Goal: Task Accomplishment & Management: Manage account settings

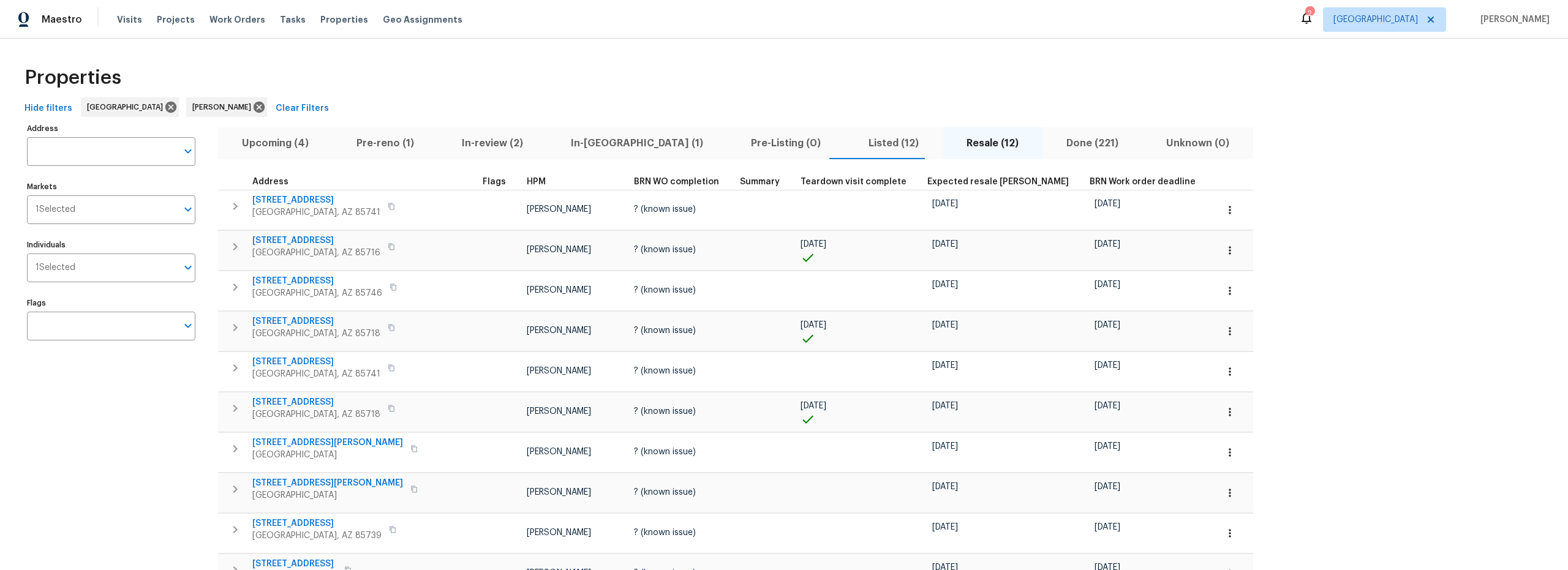
click at [369, 144] on span "Pre-reno (1)" at bounding box center [385, 143] width 90 height 17
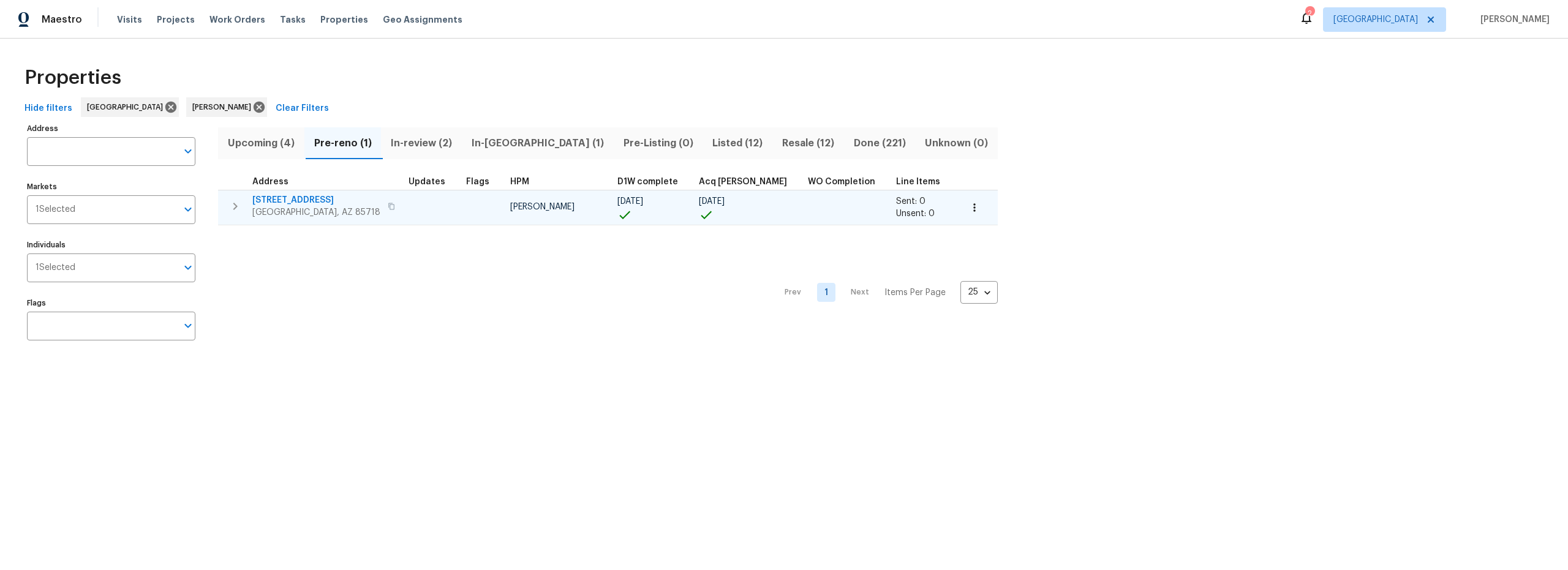
click at [317, 200] on span "2016 E River Rd Unit 101" at bounding box center [316, 200] width 128 height 12
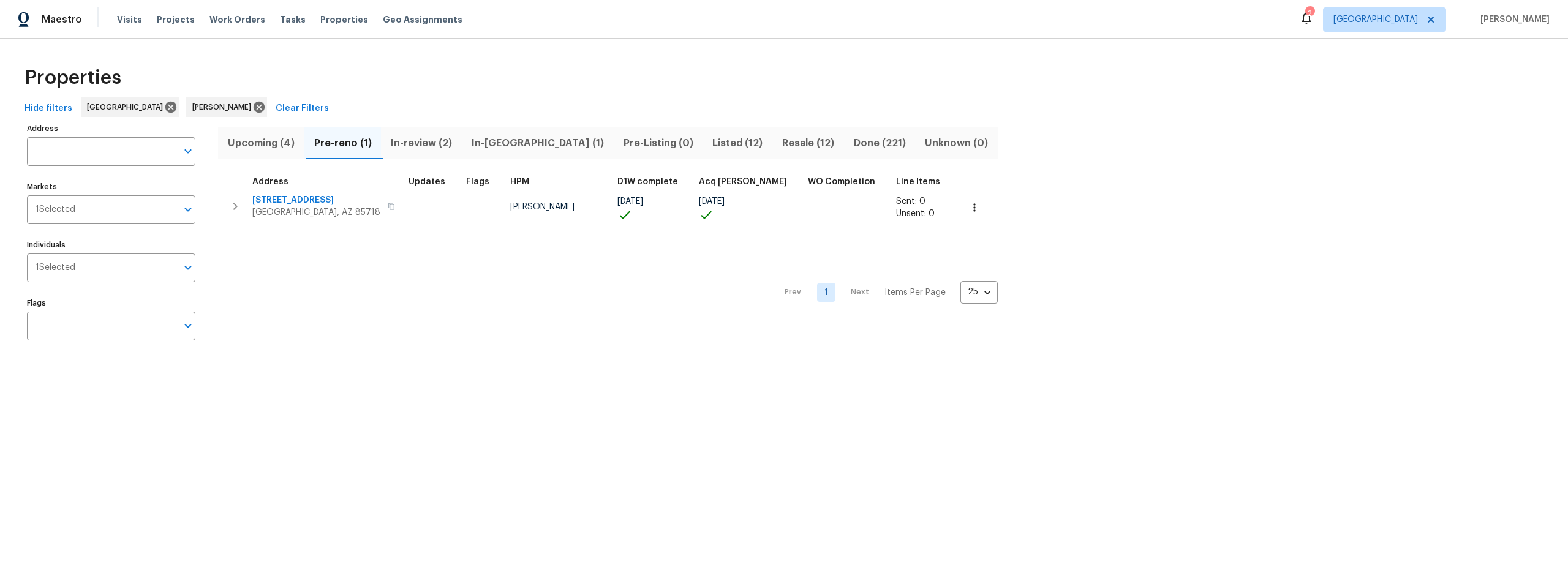
click at [517, 142] on span "In-reno (1)" at bounding box center [537, 143] width 137 height 17
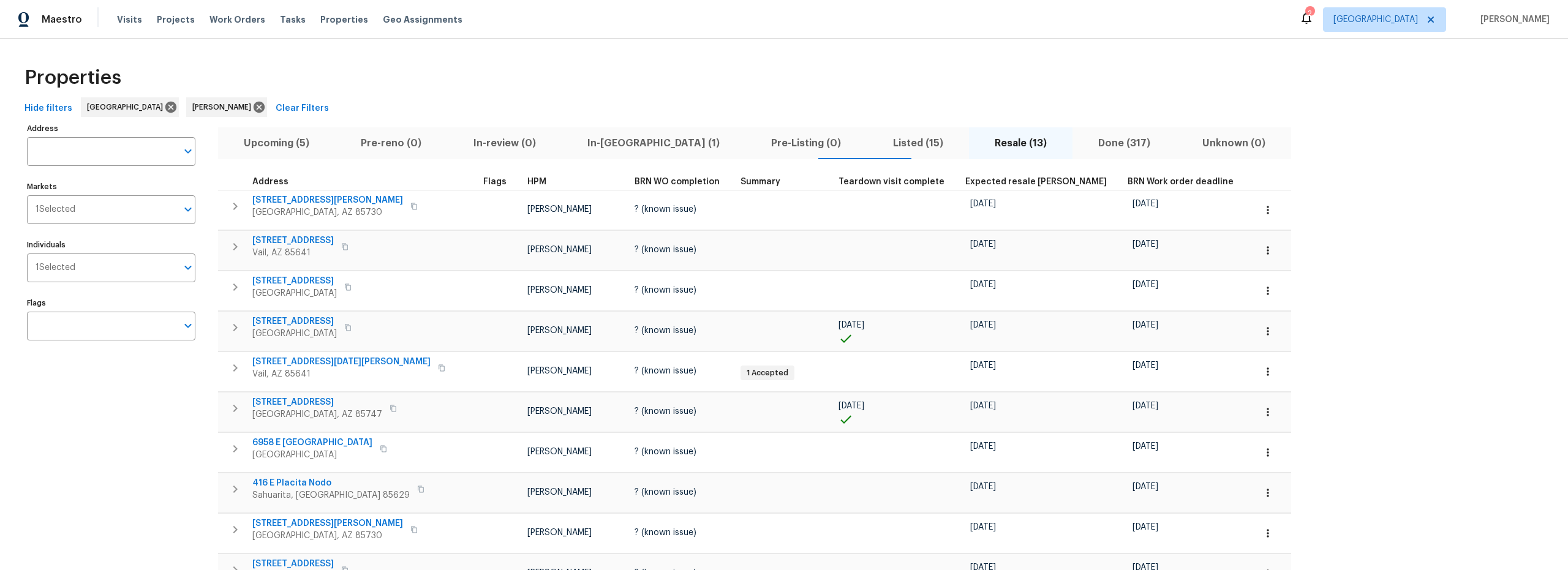
click at [592, 142] on span "In-reno (1)" at bounding box center [654, 143] width 169 height 17
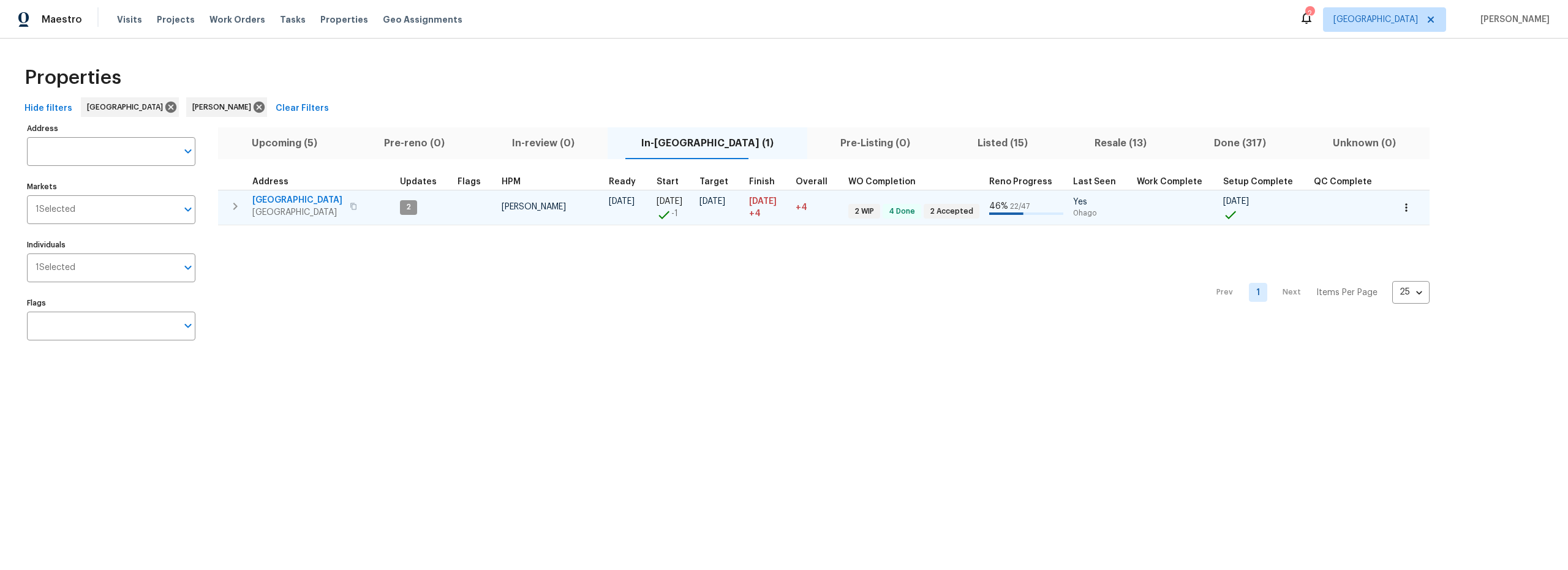
click at [235, 210] on icon "button" at bounding box center [235, 206] width 15 height 15
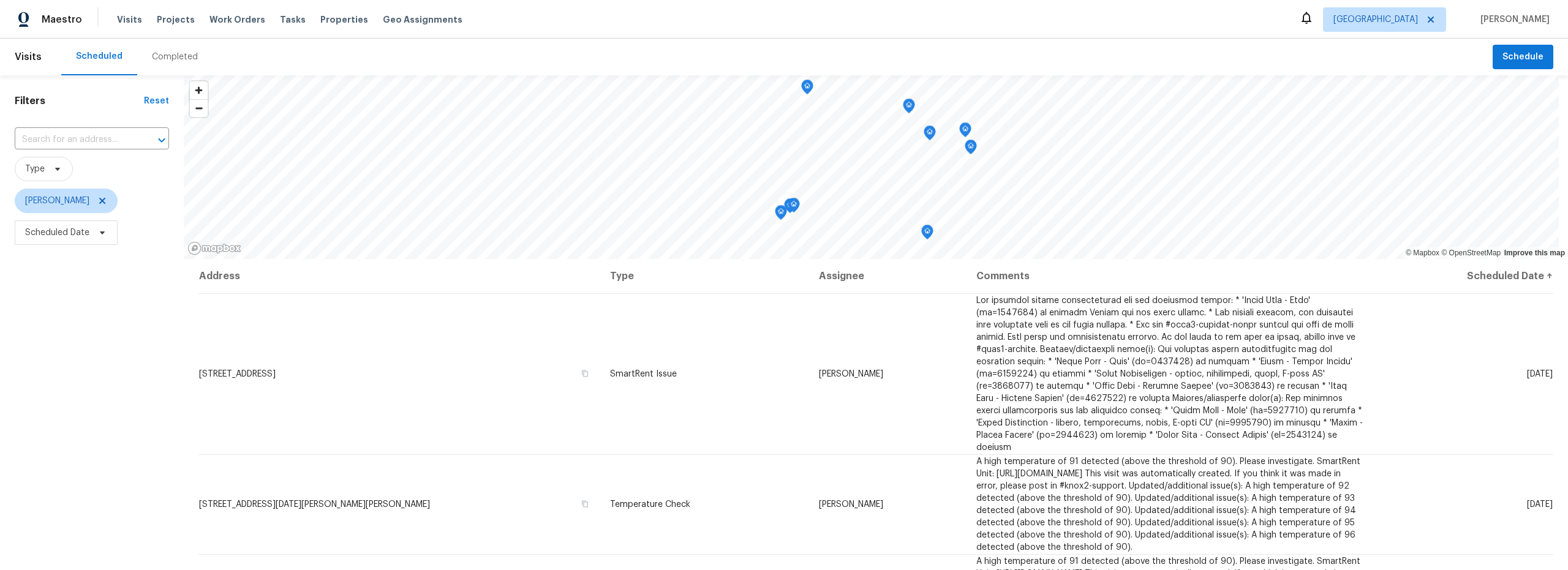
scroll to position [139, 0]
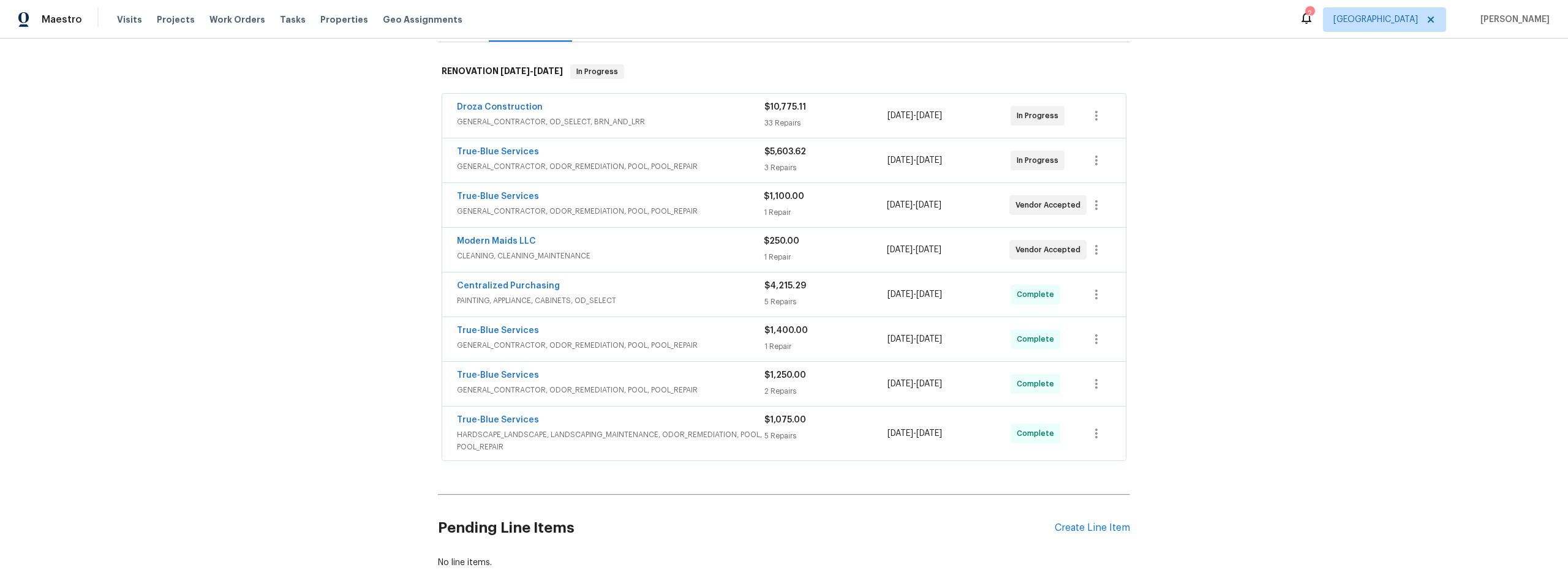
scroll to position [179, 0]
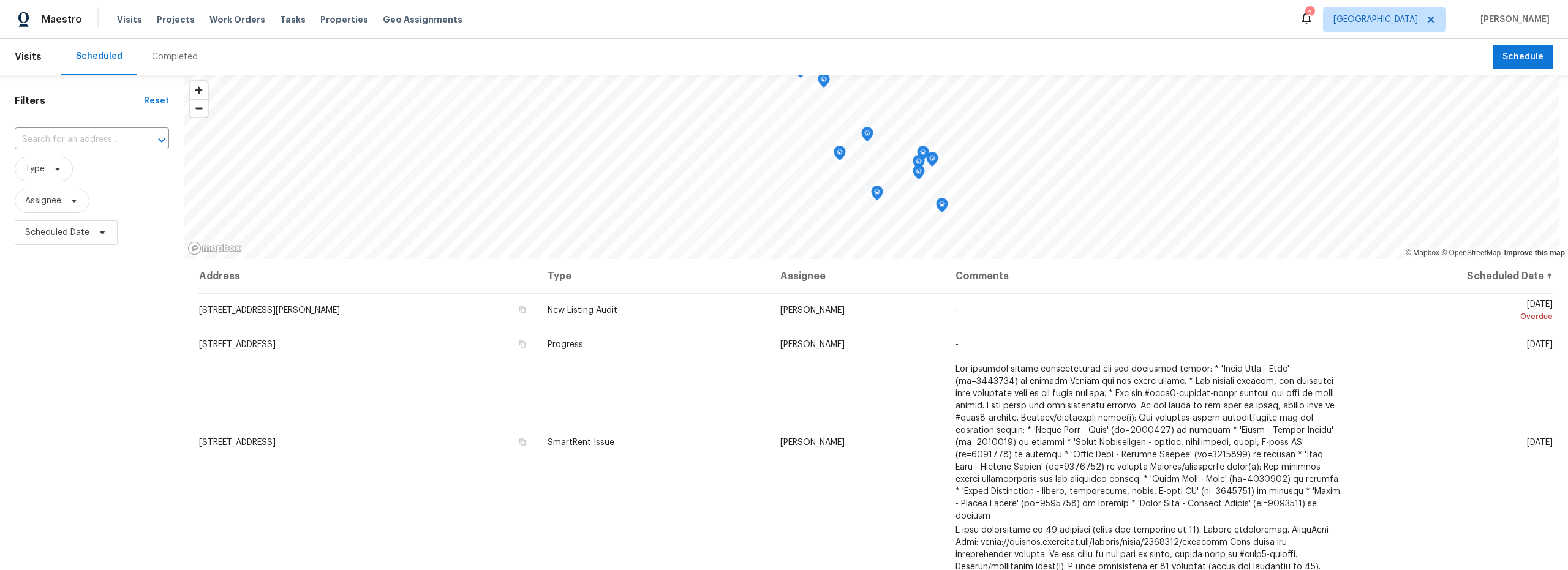
click at [166, 58] on div "Completed" at bounding box center [175, 57] width 46 height 12
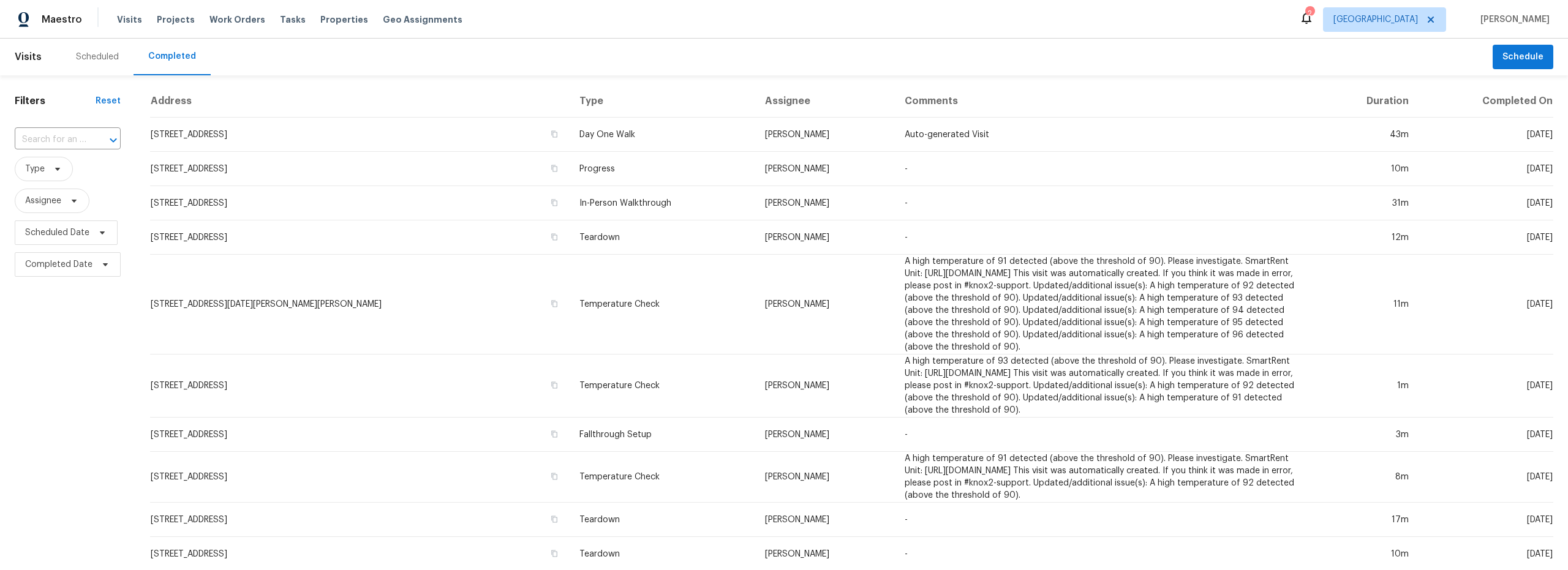
click at [102, 57] on div "Scheduled" at bounding box center [97, 57] width 43 height 12
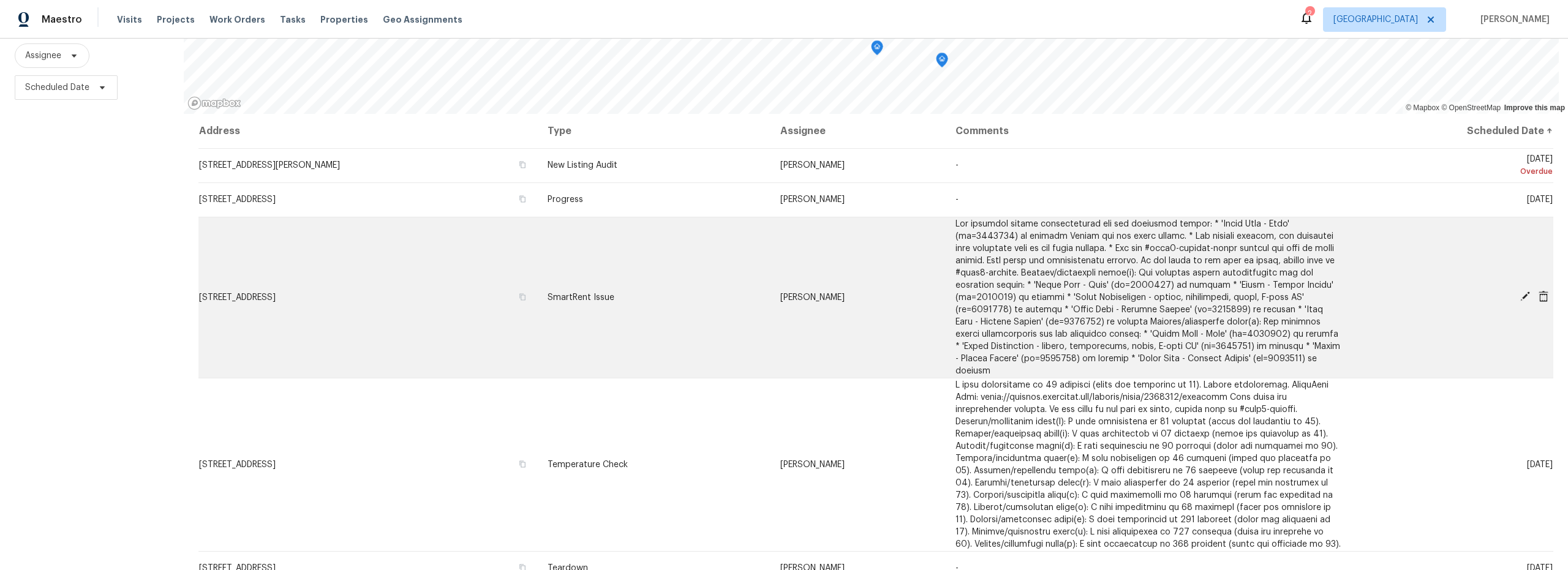
click at [1519, 291] on icon at bounding box center [1524, 296] width 11 height 11
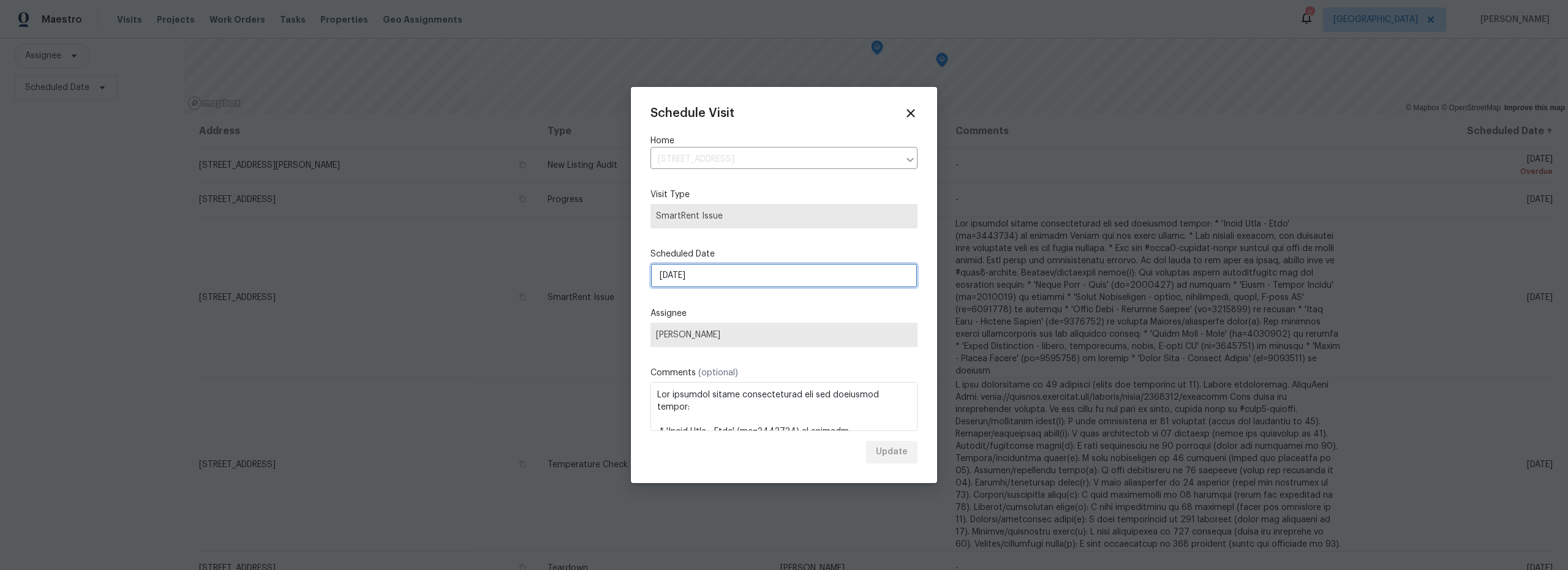
click at [757, 282] on input "8/13/2025" at bounding box center [784, 275] width 267 height 24
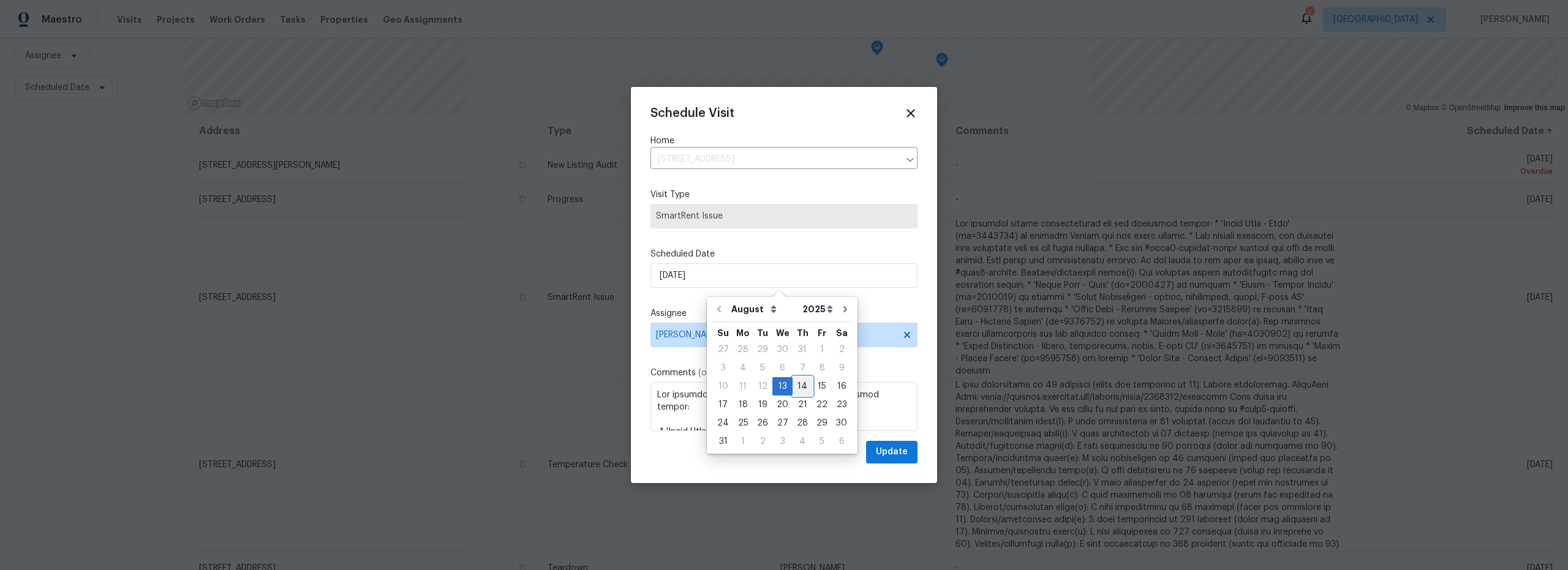
click at [800, 387] on div "14" at bounding box center [802, 386] width 19 height 17
type input "[DATE]"
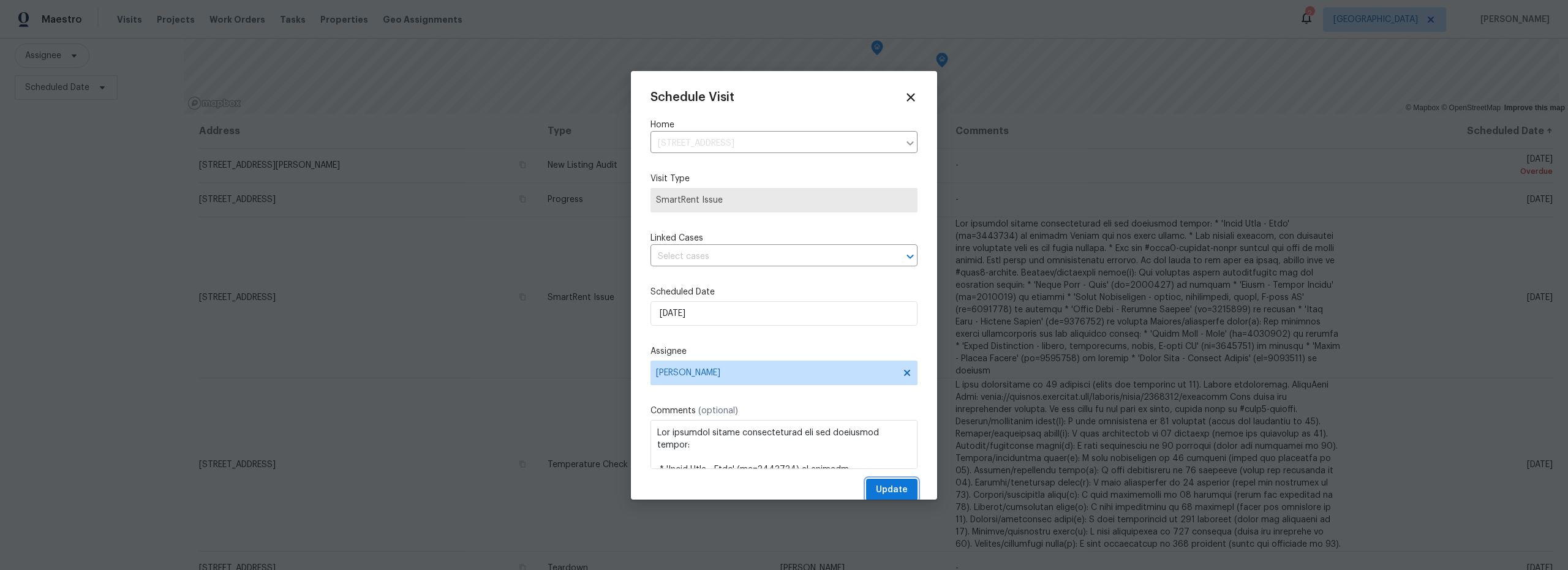
click at [879, 491] on span "Update" at bounding box center [891, 489] width 32 height 15
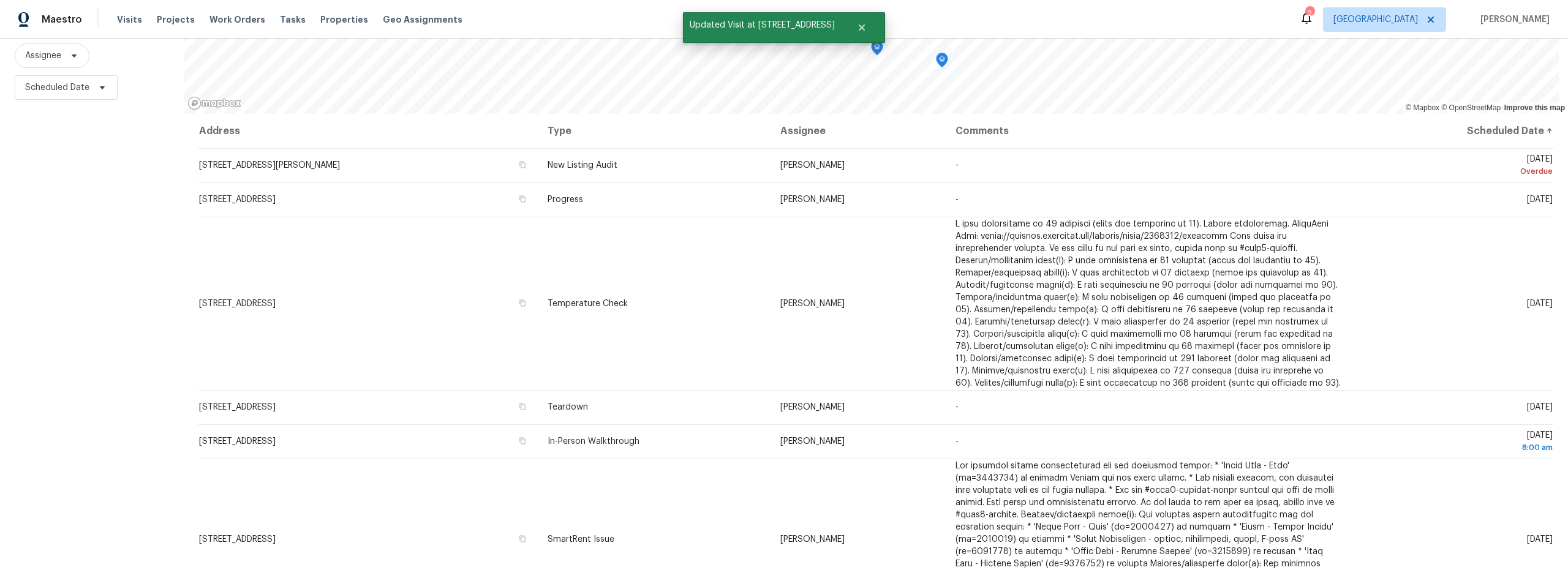
click at [72, 349] on div "Filters Reset ​ Type Assignee Scheduled Date" at bounding box center [92, 250] width 183 height 639
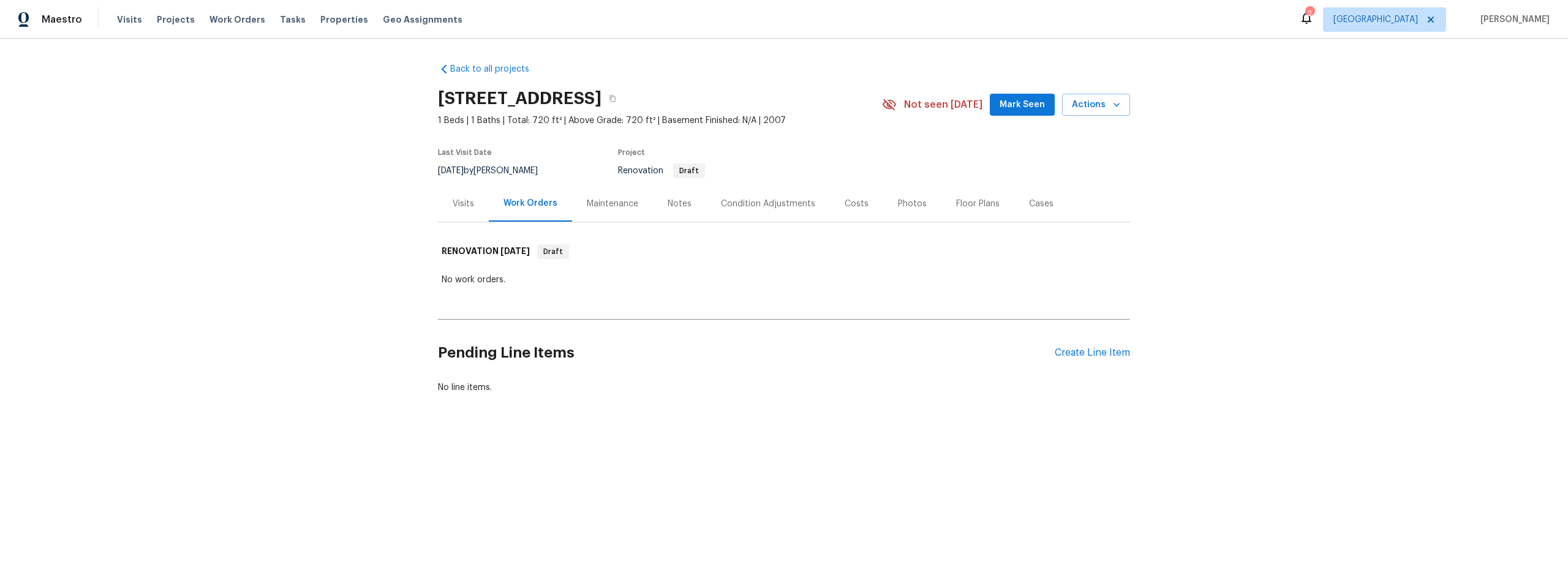
click at [668, 208] on div "Notes" at bounding box center [679, 203] width 24 height 12
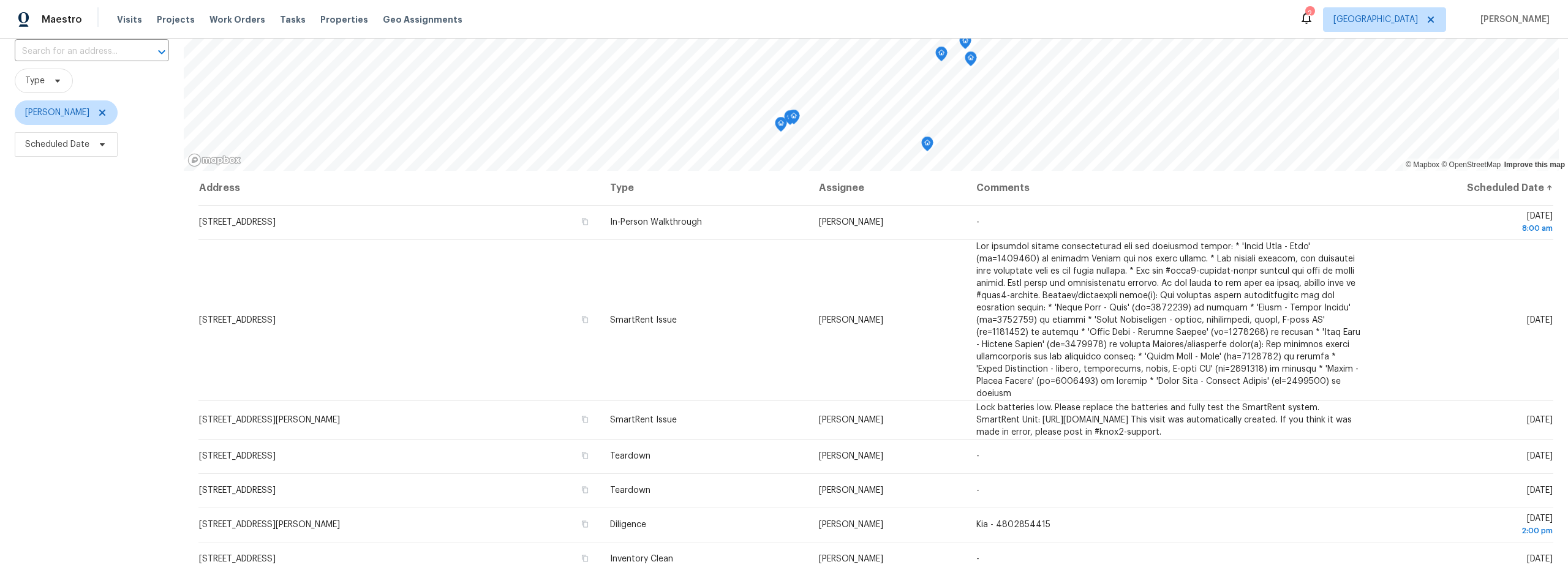
scroll to position [154, 0]
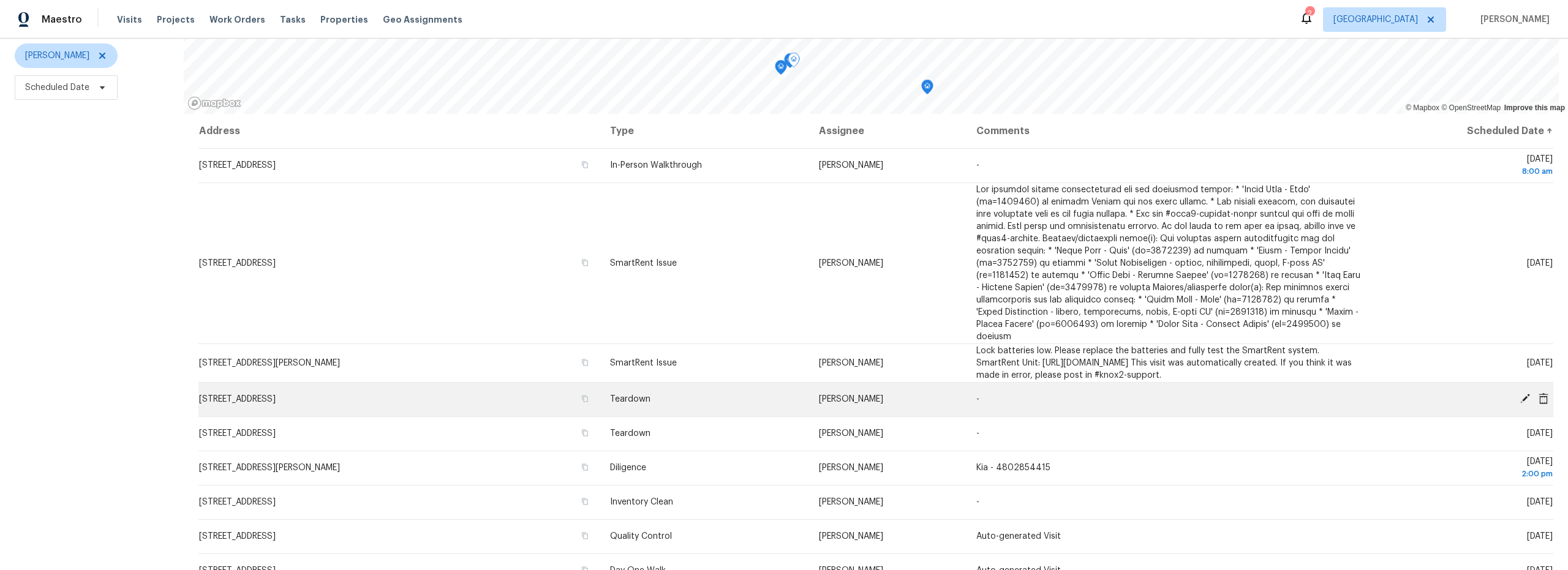
click at [1519, 393] on icon at bounding box center [1524, 398] width 11 height 11
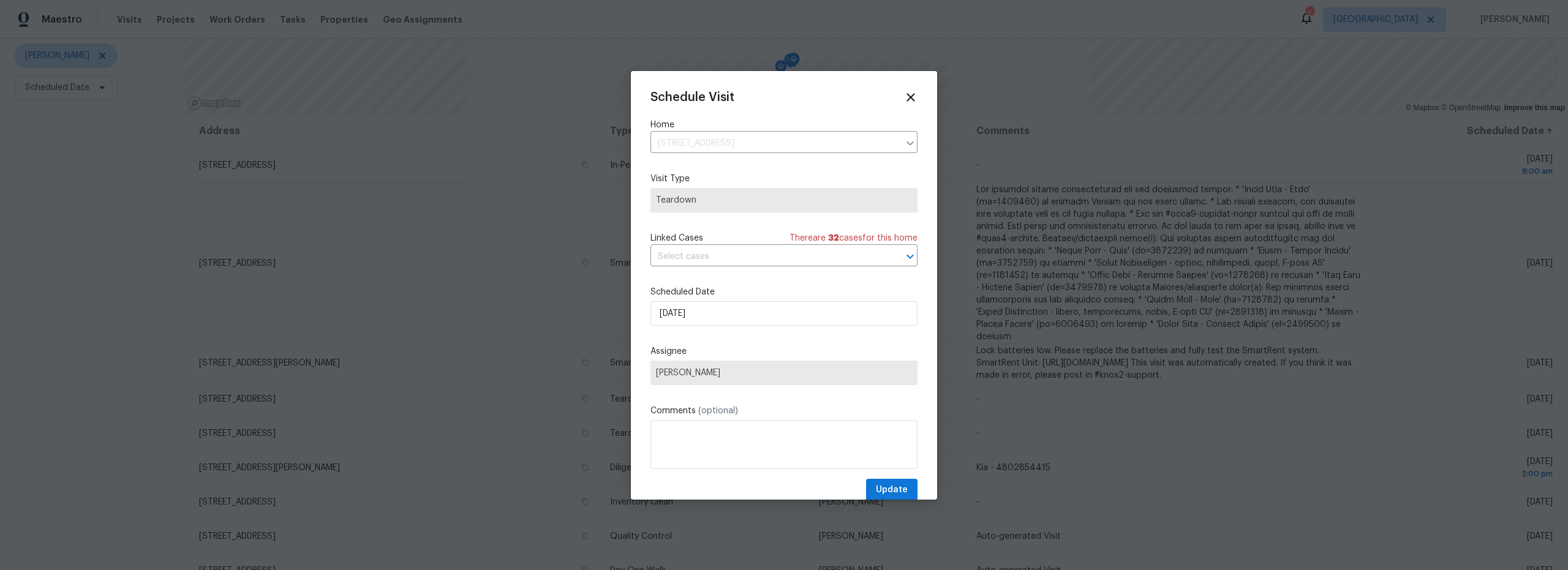
click at [749, 345] on div "Assignee [PERSON_NAME]" at bounding box center [784, 365] width 267 height 40
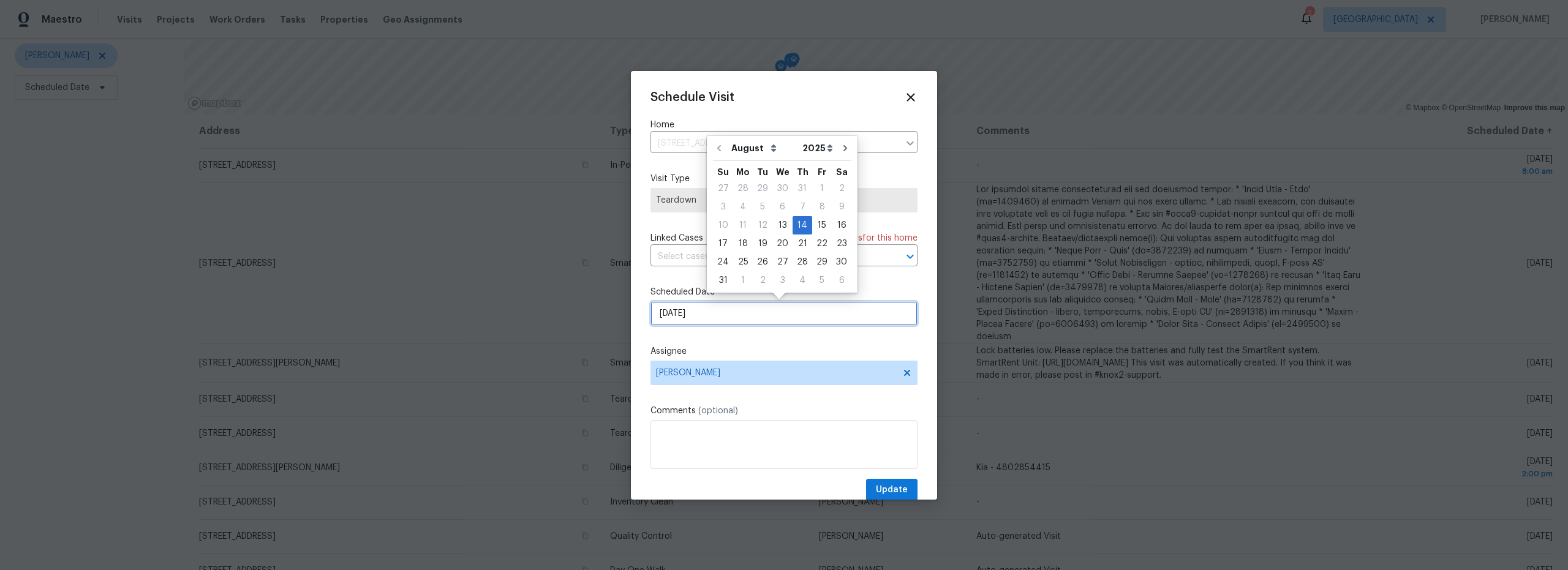
drag, startPoint x: 734, startPoint y: 314, endPoint x: 760, endPoint y: 311, distance: 26.2
click at [734, 314] on input "[DATE]" at bounding box center [784, 313] width 267 height 24
click at [760, 247] on div "19" at bounding box center [762, 243] width 19 height 17
type input "[DATE]"
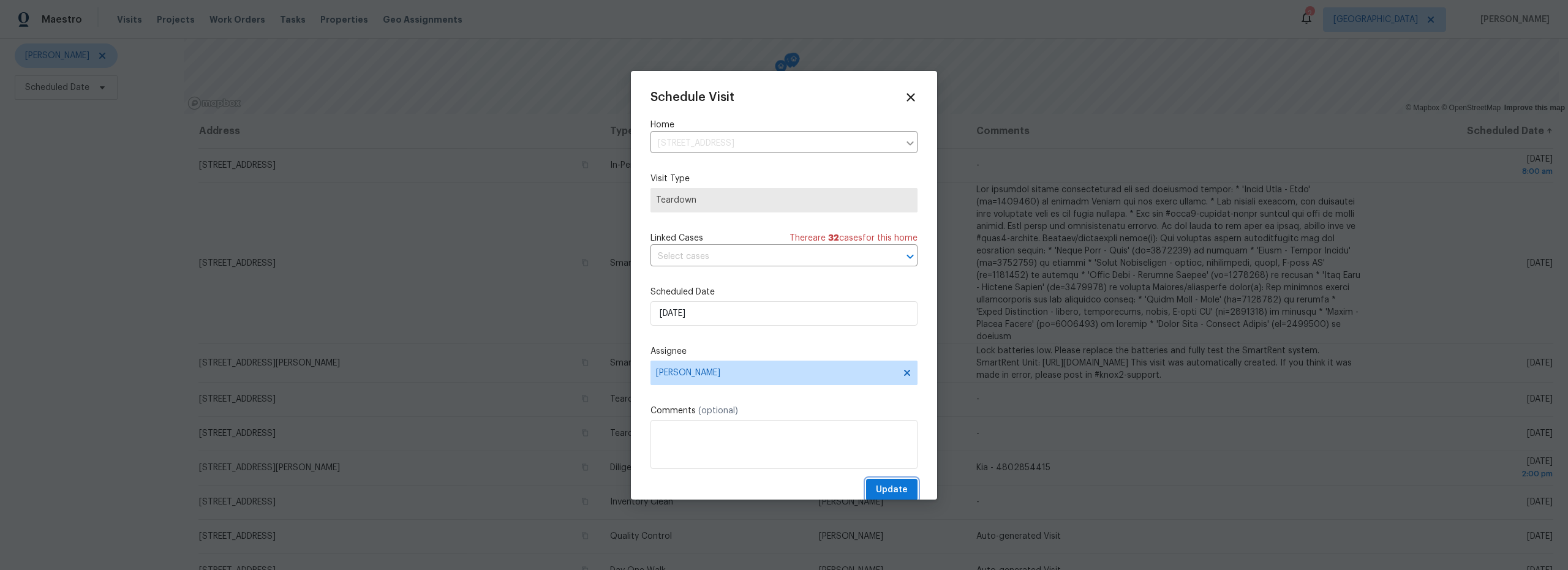
click at [876, 487] on span "Update" at bounding box center [891, 489] width 32 height 15
